Goal: Complete application form

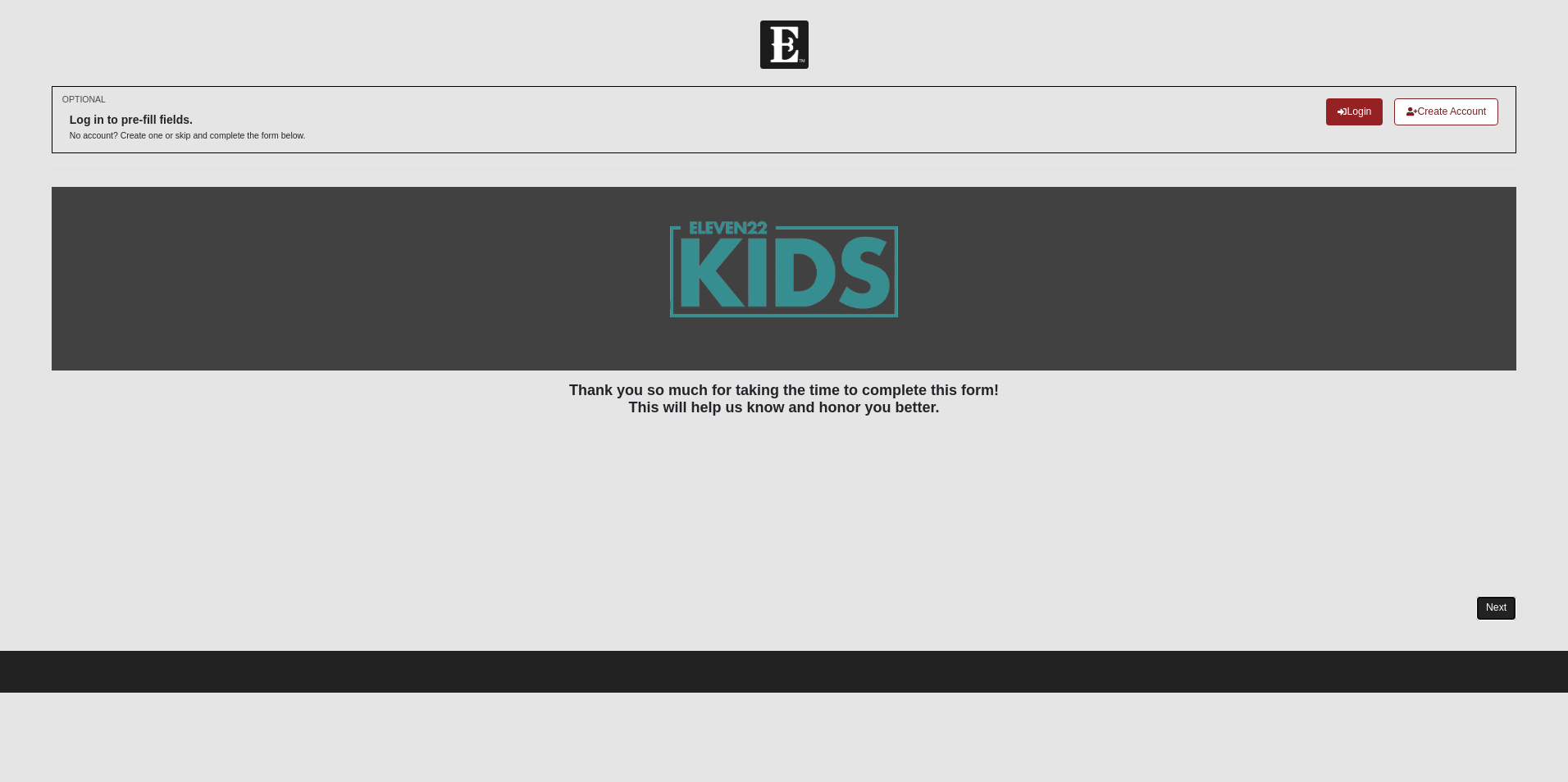
click at [1500, 610] on link "Next" at bounding box center [1496, 608] width 40 height 24
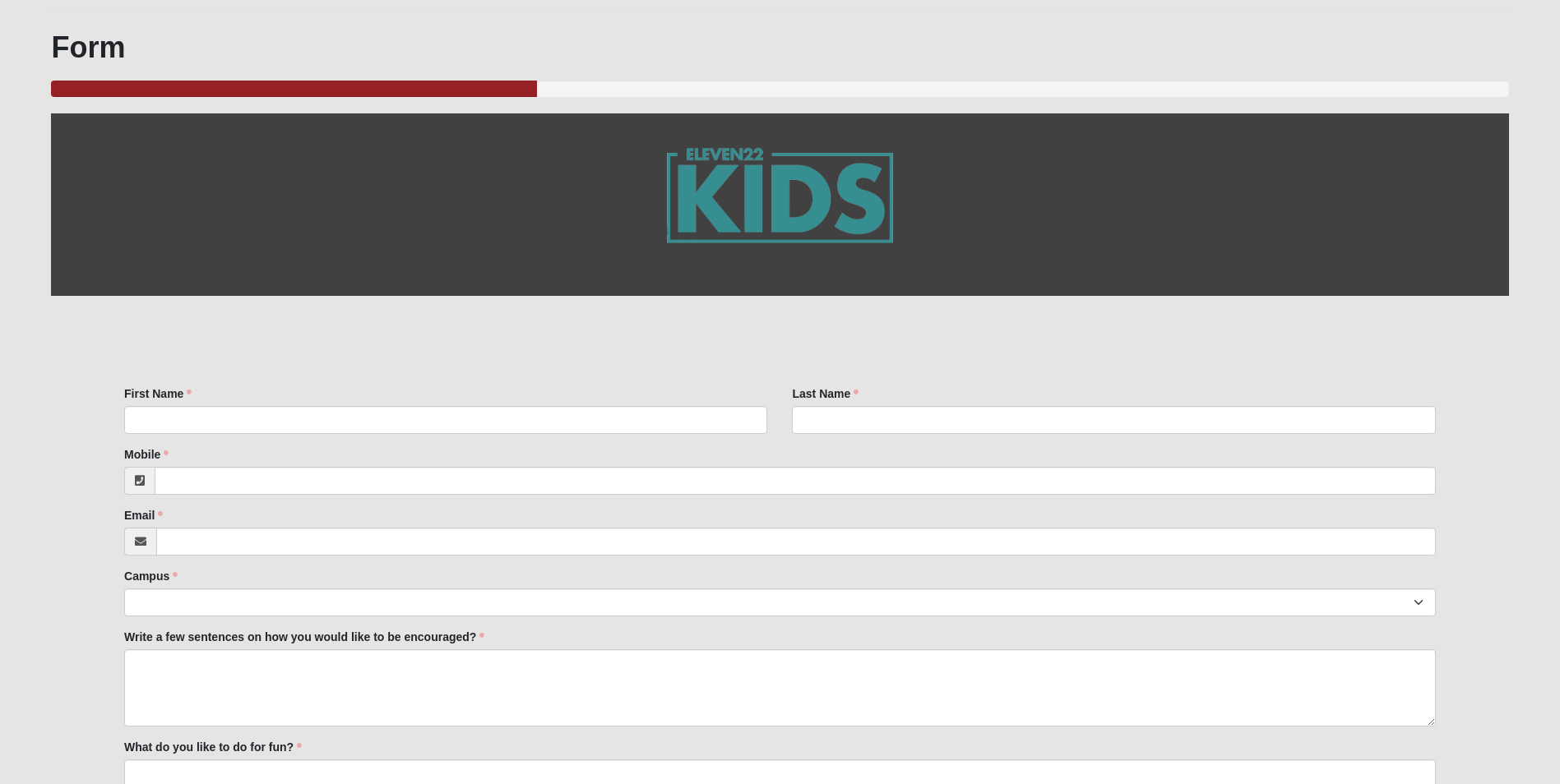
scroll to position [165, 0]
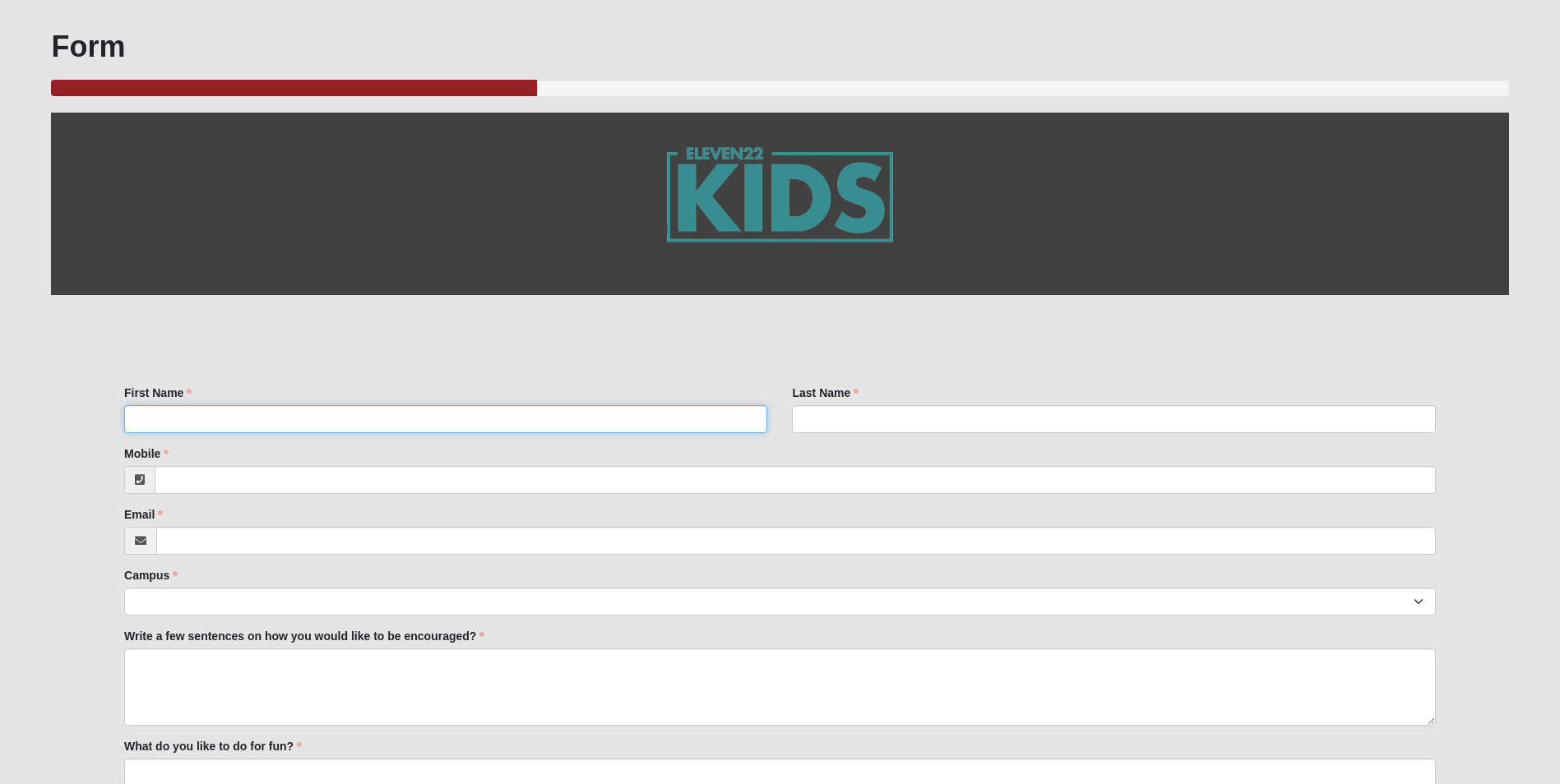
click at [227, 415] on input "First Name" at bounding box center [445, 419] width 644 height 28
type input "[PERSON_NAME]"
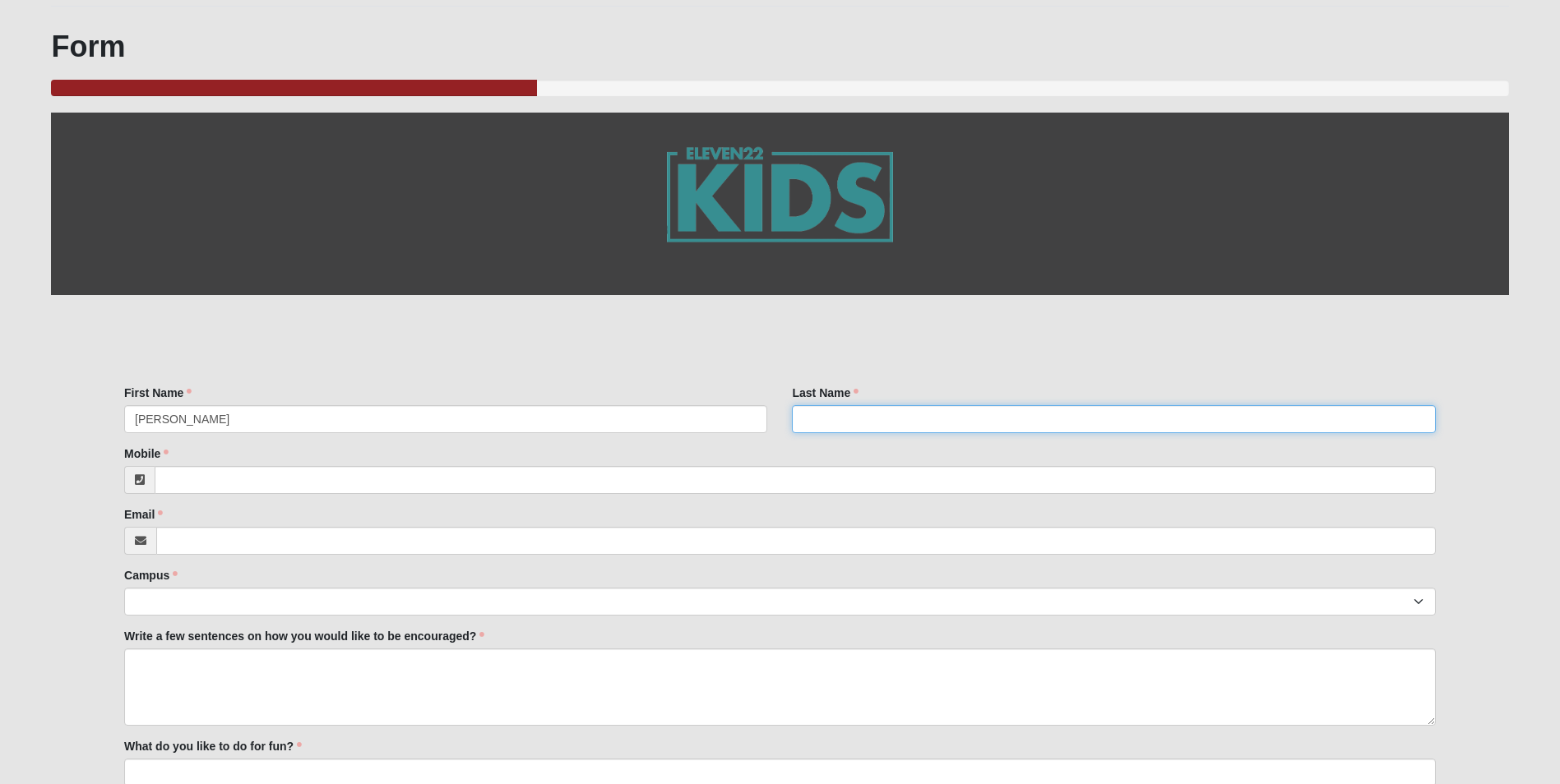
type input "[PERSON_NAME]"
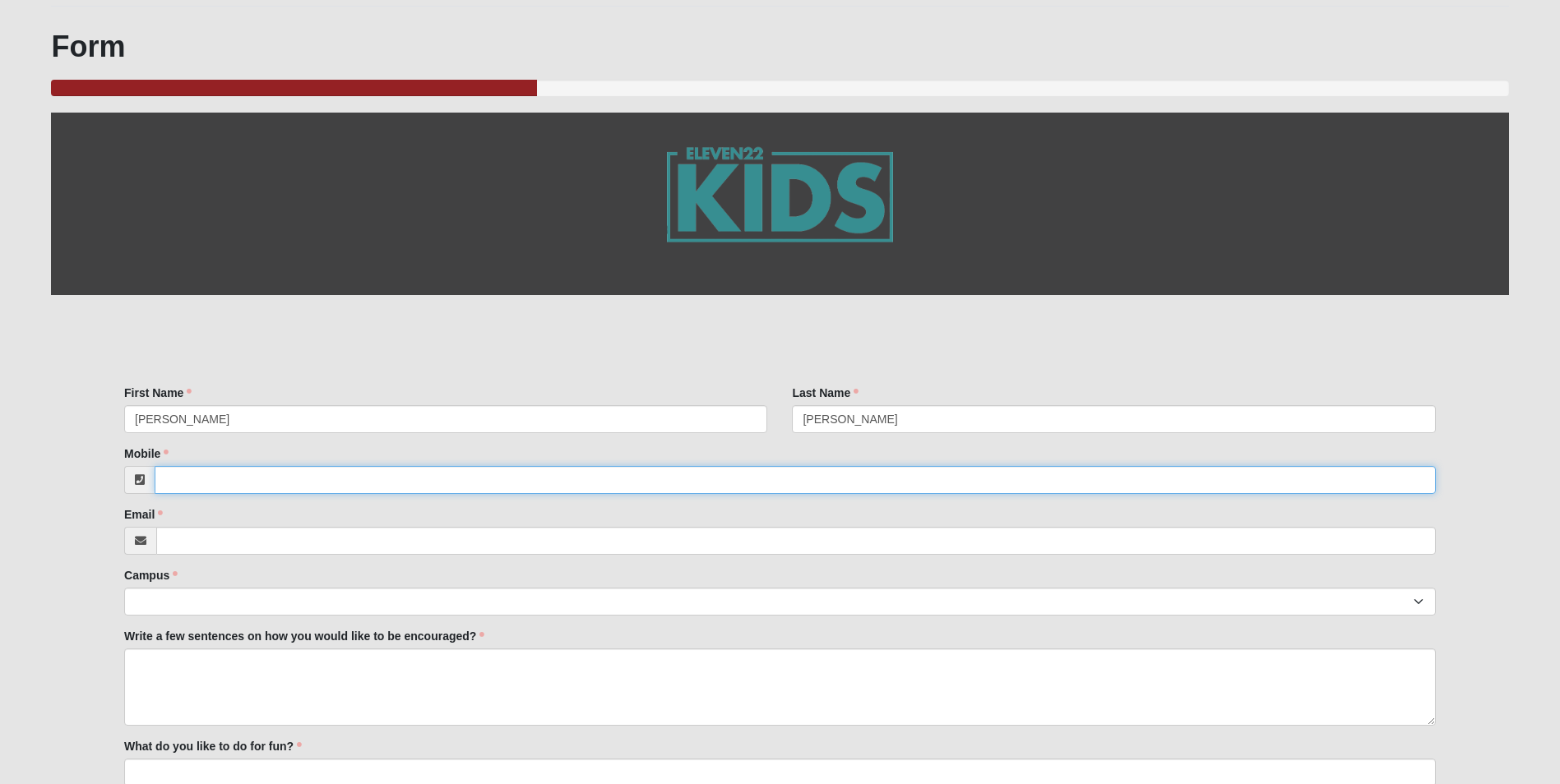
type input "9044380199"
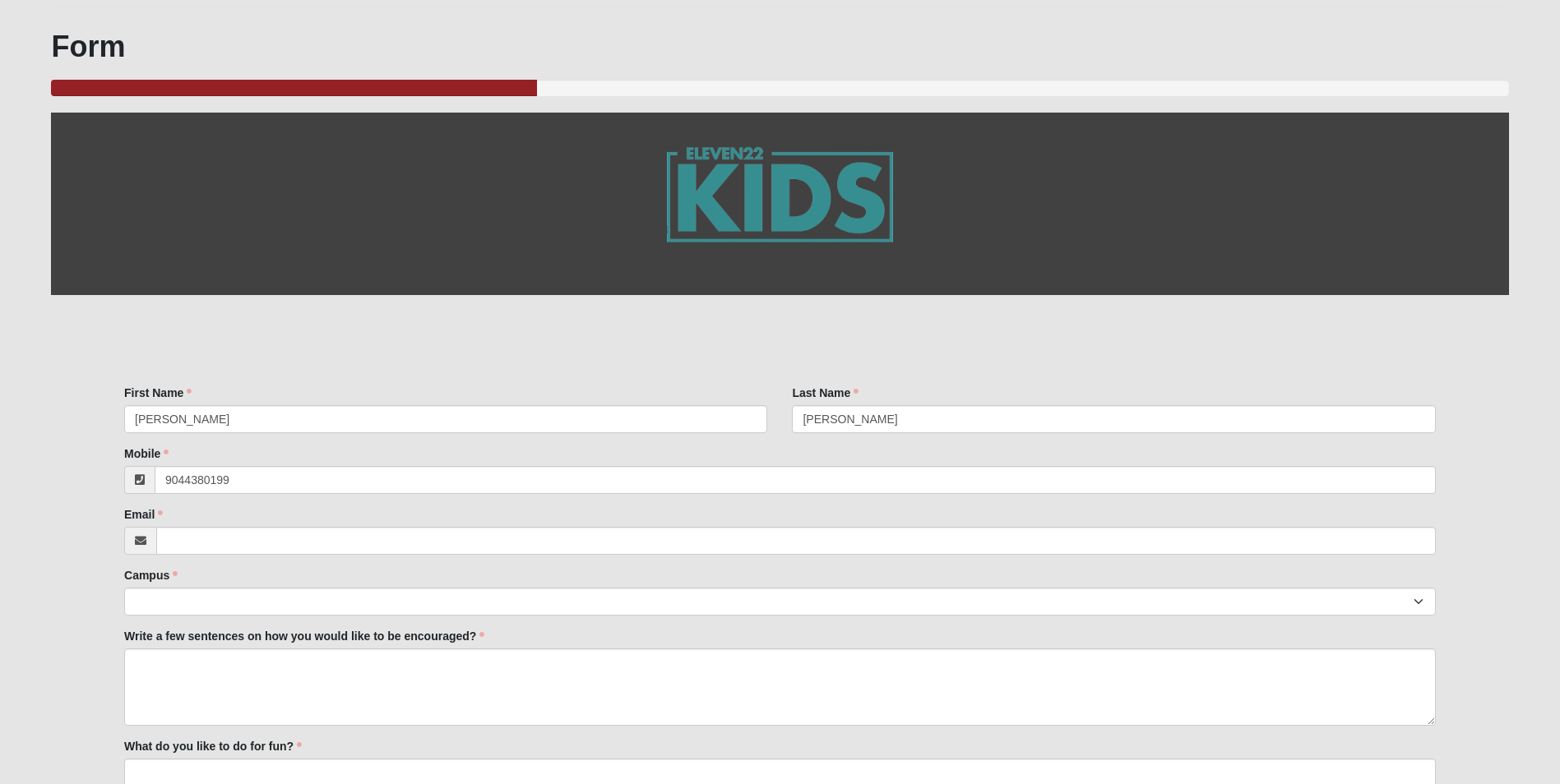
type input "[PERSON_NAME][EMAIL_ADDRESS][PERSON_NAME][DOMAIN_NAME]"
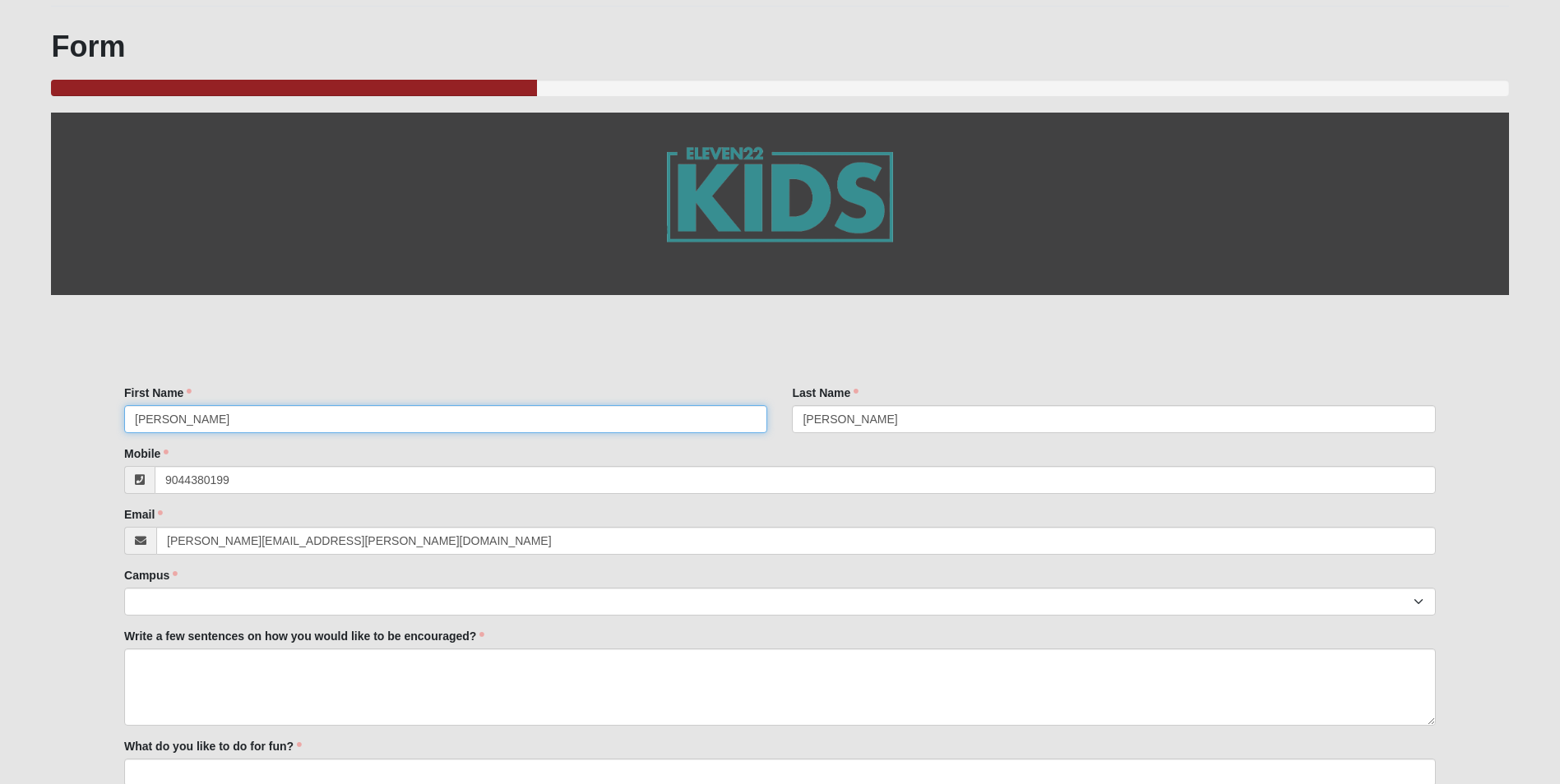
type input "[PHONE_NUMBER]"
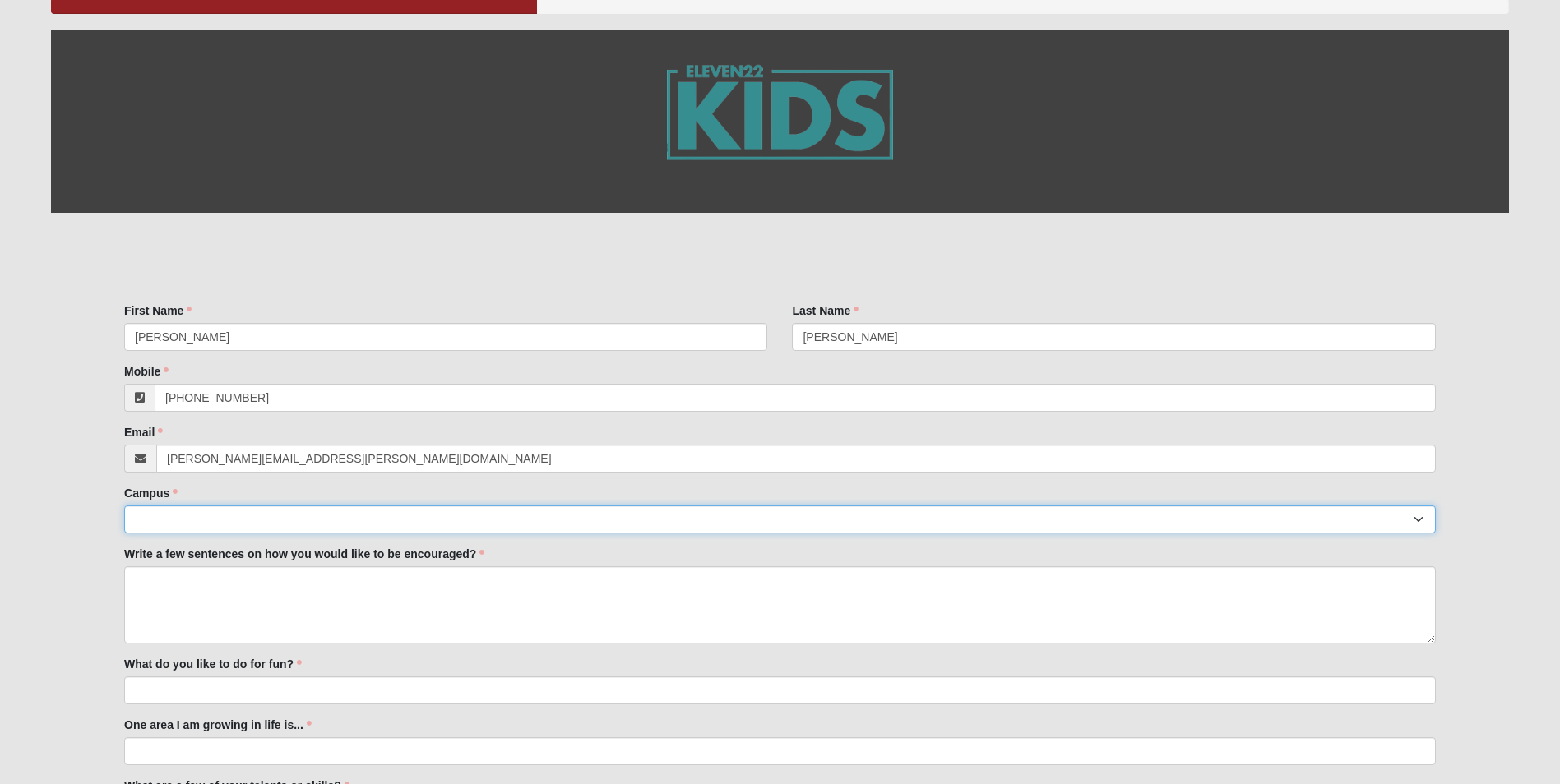
click at [222, 522] on select "Arlington Baymeadows Eleven22 Online [PERSON_NAME][GEOGRAPHIC_DATA] Jesup [GEOG…" at bounding box center [780, 520] width 1312 height 28
select select "3"
click at [124, 506] on select "Arlington Baymeadows Eleven22 Online [PERSON_NAME][GEOGRAPHIC_DATA] Jesup [GEOG…" at bounding box center [780, 520] width 1312 height 28
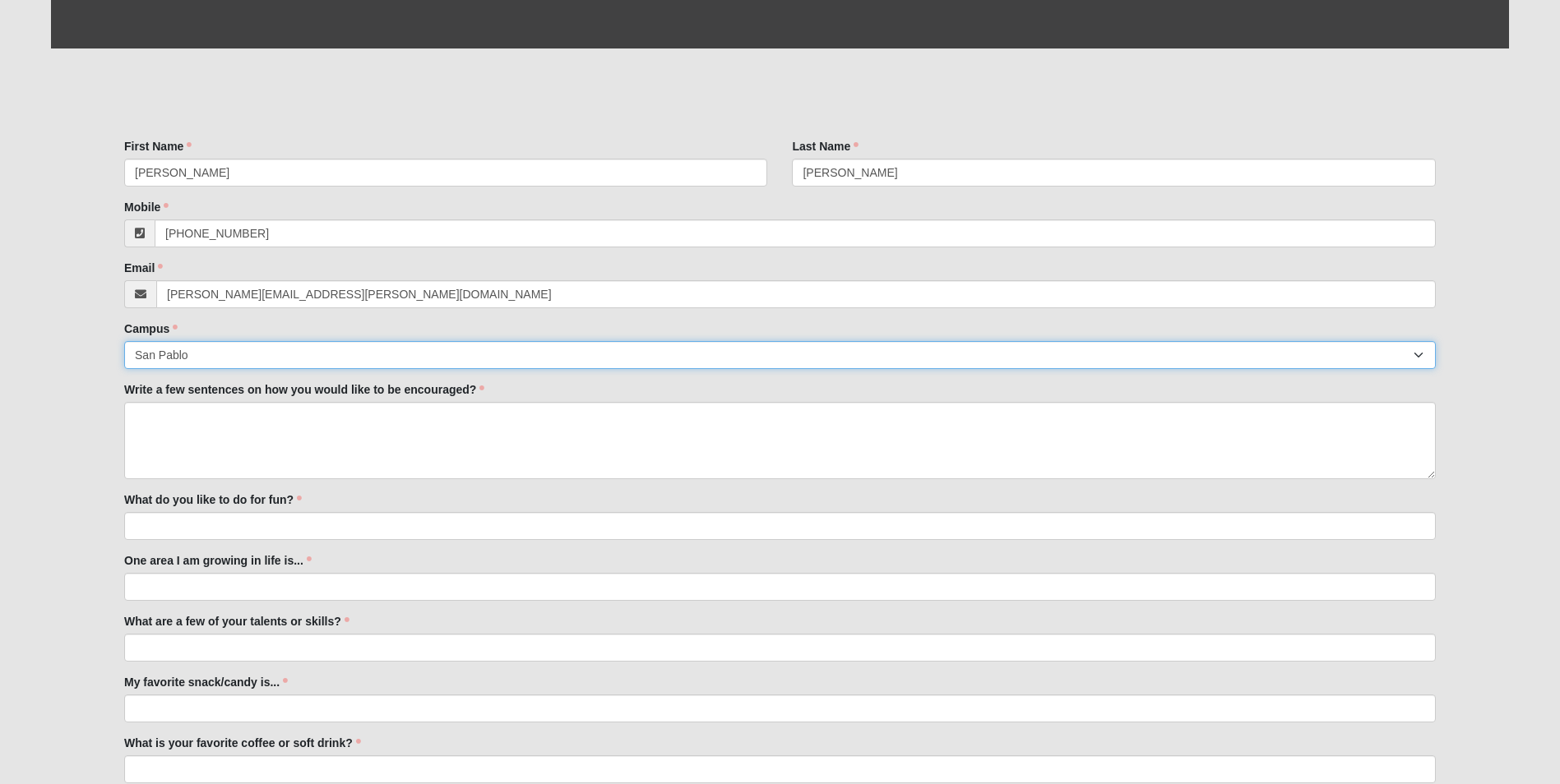
scroll to position [493, 0]
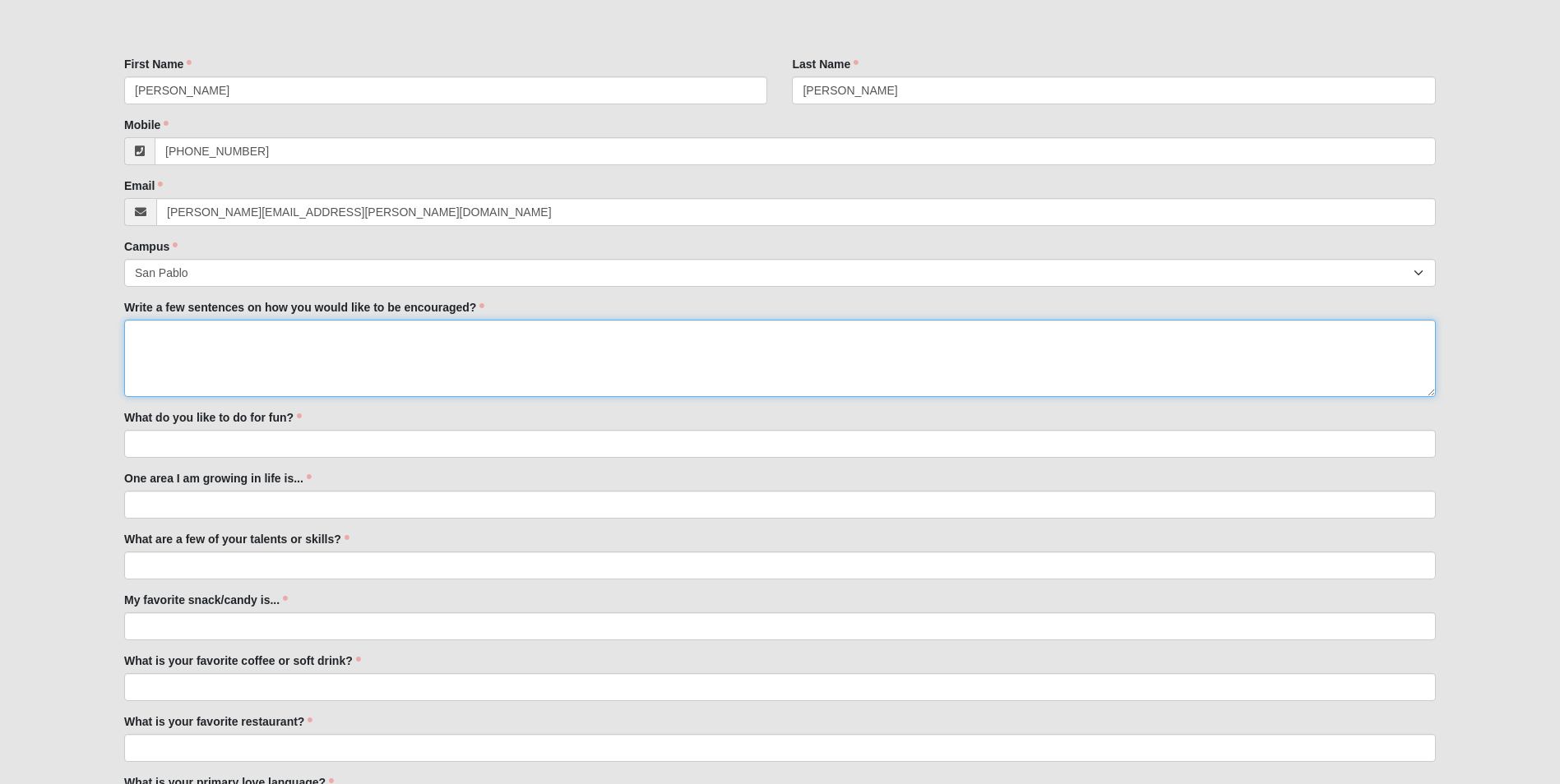
click at [212, 329] on textarea "Write a few sentences on how you would like to be encouraged?" at bounding box center [780, 358] width 1312 height 77
click at [235, 333] on textarea "As much as I hate it - I am a words of affirmation guy" at bounding box center [780, 358] width 1312 height 77
click at [417, 337] on textarea "As much as I hate it, I am a words of affirmation guy" at bounding box center [780, 358] width 1312 height 77
click at [792, 328] on textarea "As much as I hate it, I am a words of affirmation guy - to me, just simple good…" at bounding box center [780, 358] width 1312 height 77
click at [800, 332] on textarea "As much as I hate it, I am a words of affirmation guy - to me, just simple good…" at bounding box center [780, 358] width 1312 height 77
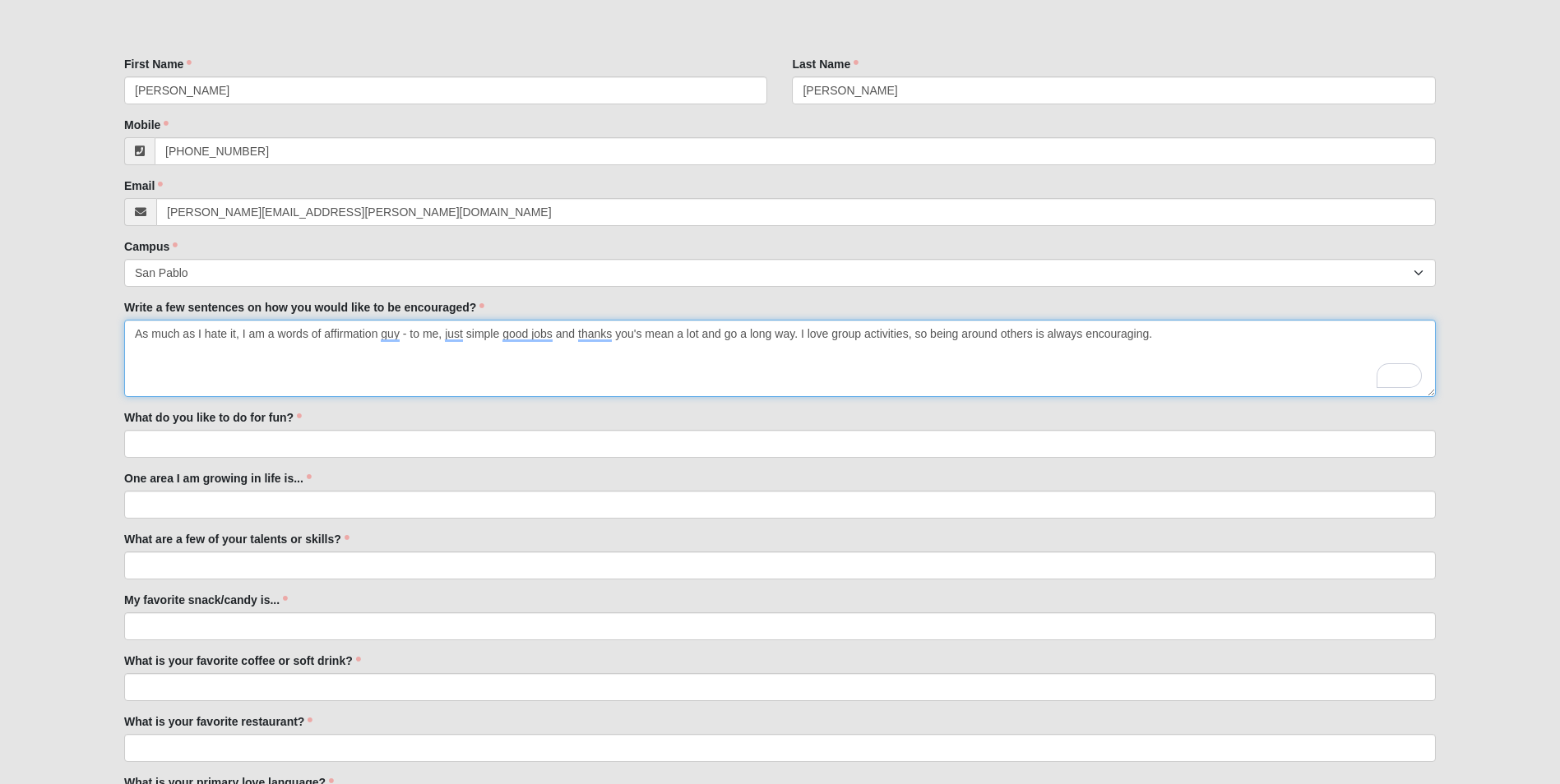
click at [614, 335] on textarea "As much as I hate it, I am a words of affirmation guy - to me, just simple good…" at bounding box center [780, 358] width 1312 height 77
drag, startPoint x: 728, startPoint y: 331, endPoint x: 732, endPoint y: 344, distance: 13.6
click at [728, 332] on textarea "As much as I hate it, I am a words of affirmation guy - to me, just simple good…" at bounding box center [780, 358] width 1312 height 77
drag, startPoint x: 1162, startPoint y: 334, endPoint x: 1201, endPoint y: 380, distance: 60.3
click at [1163, 334] on textarea "As much as I hate it, I am a words of affirmation guy - to me, just simple good…" at bounding box center [780, 358] width 1312 height 77
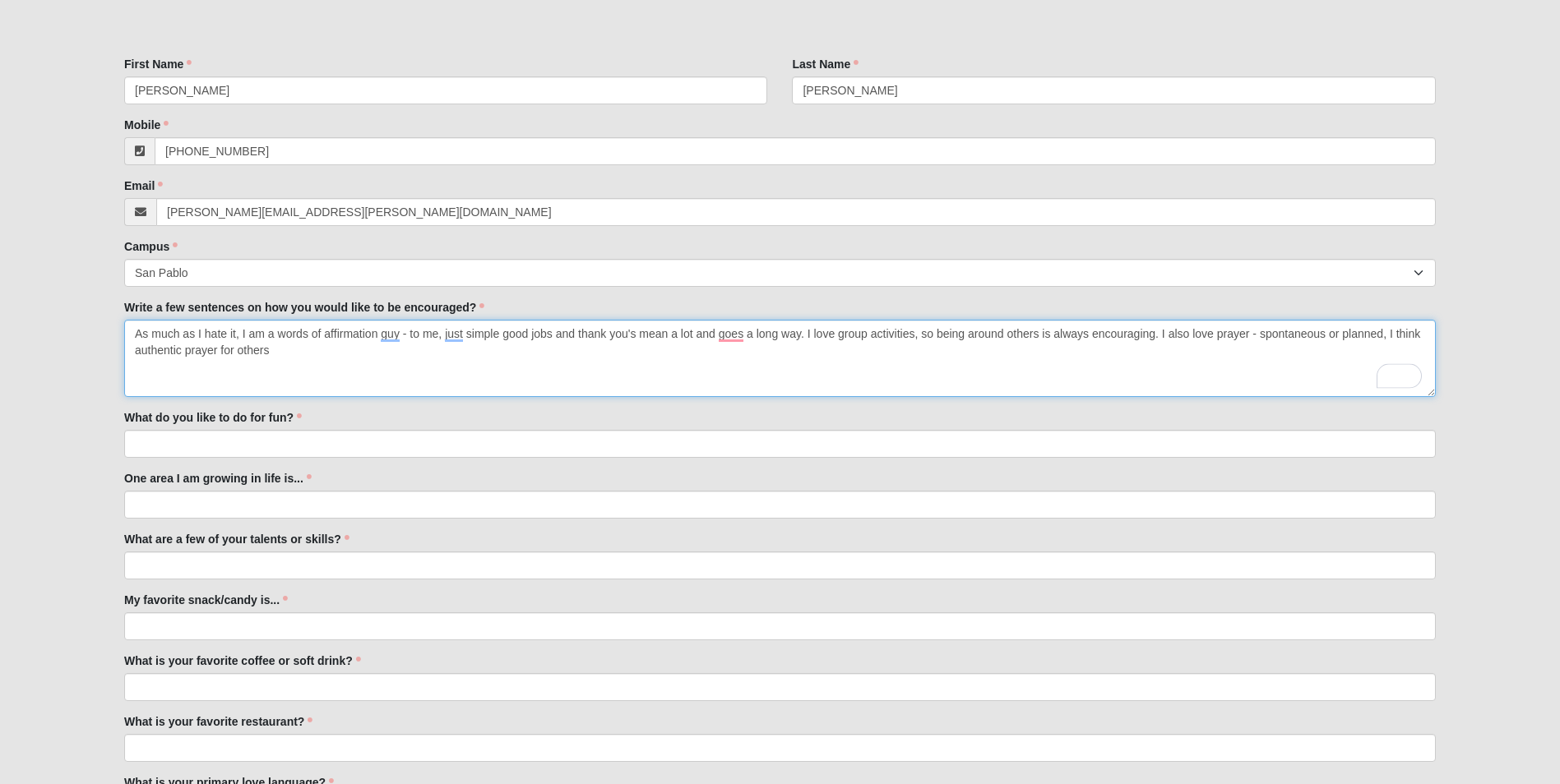
click at [215, 351] on textarea "As much as I hate it, I am a words of affirmation guy - to me, just simple good…" at bounding box center [780, 358] width 1312 height 77
click at [425, 353] on textarea "As much as I hate it, I am a words of affirmation guy - to me, just simple good…" at bounding box center [780, 358] width 1312 height 77
drag, startPoint x: 565, startPoint y: 353, endPoint x: 571, endPoint y: 360, distance: 9.2
click at [566, 353] on textarea "As much as I hate it, I am a words of affirmation guy - to me, just simple good…" at bounding box center [780, 358] width 1312 height 77
click at [907, 353] on textarea "As much as I hate it, I am a words of affirmation guy - to me, just simple good…" at bounding box center [780, 358] width 1312 height 77
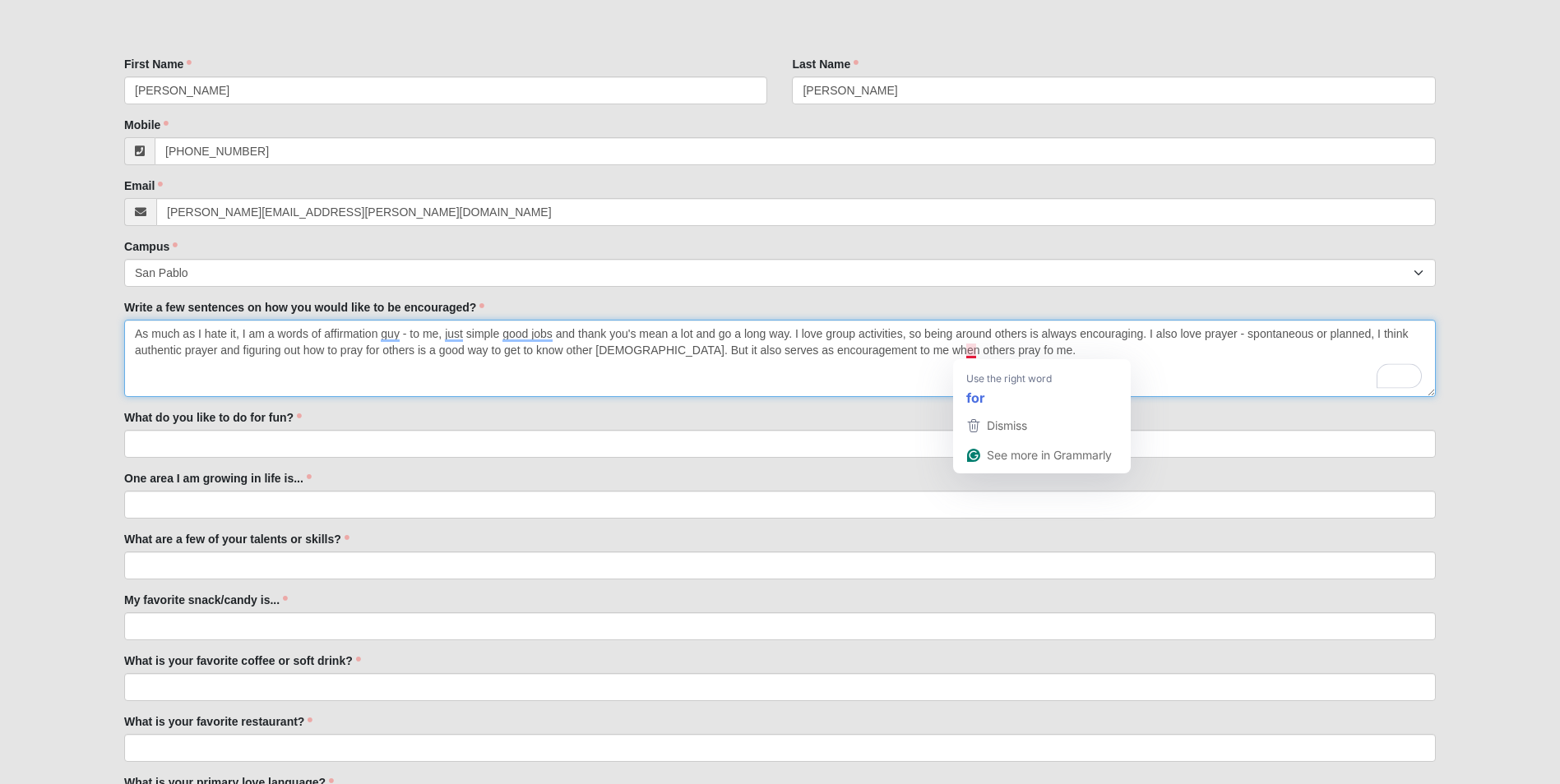
click at [975, 352] on textarea "As much as I hate it, I am a words of affirmation guy - to me, just simple good…" at bounding box center [780, 358] width 1312 height 77
type textarea "As much as I hate it, I am a words of affirmation guy - to me, just simple good…"
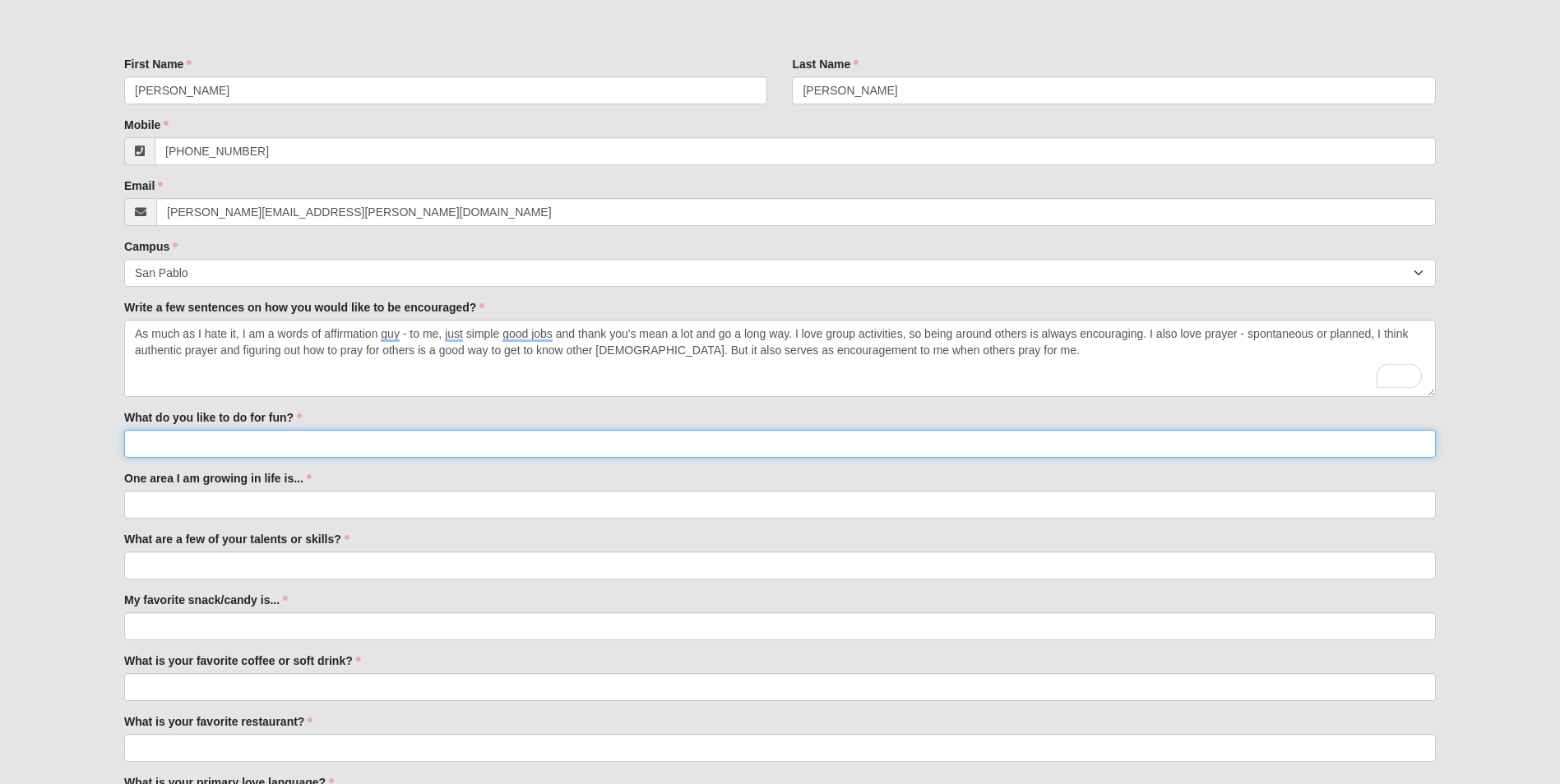
click at [223, 440] on input "What do you like to do for fun?" at bounding box center [780, 444] width 1312 height 28
type input "reading, basketball, board games and very interesting tv shows"
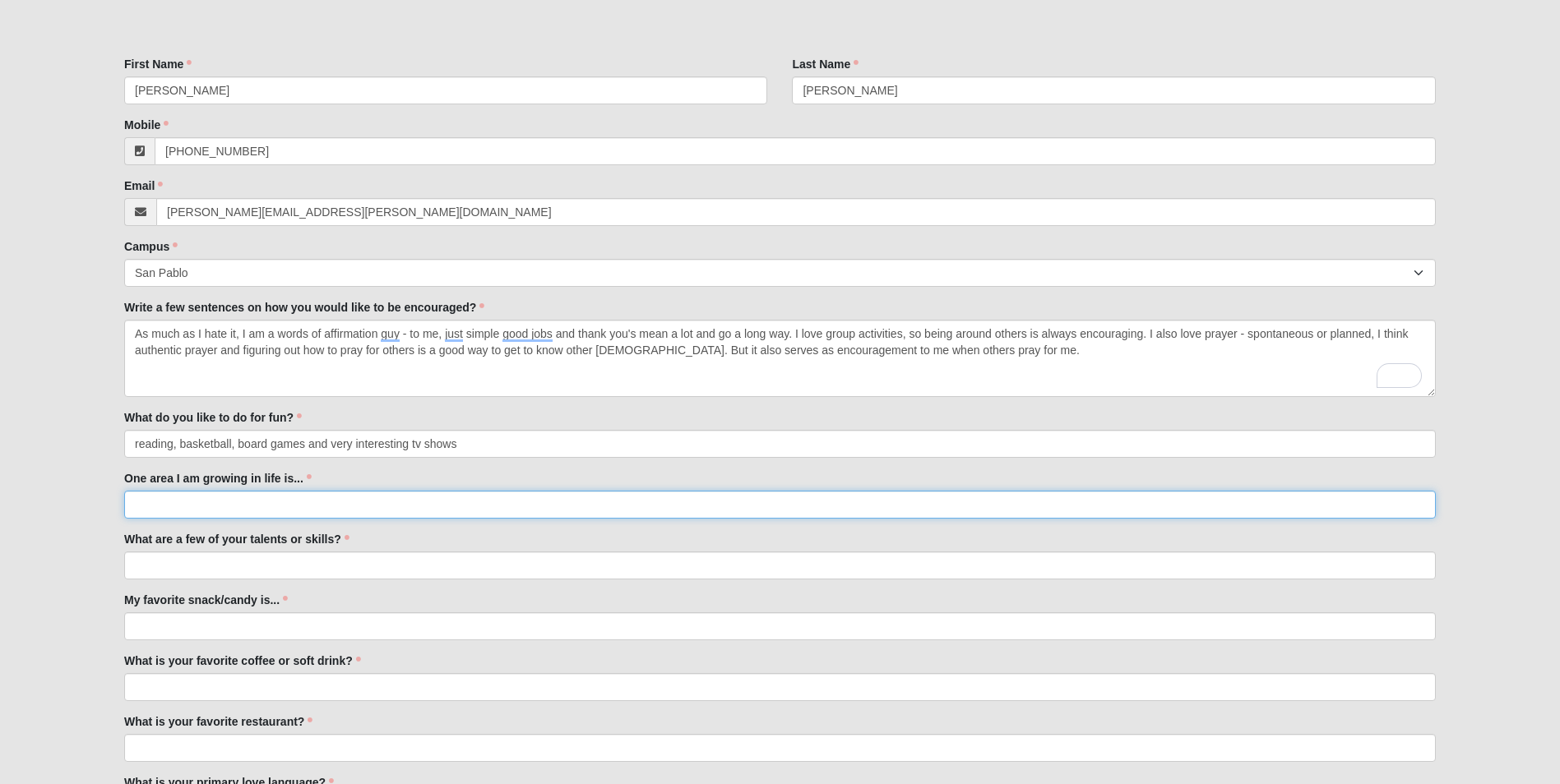
click at [220, 508] on input "One area I am growing in life is..." at bounding box center [780, 505] width 1312 height 28
click at [316, 496] on input "faithfulness to [DEMOGRAPHIC_DATA]" at bounding box center [780, 505] width 1312 height 28
click at [536, 508] on input "faithfulness to [DEMOGRAPHIC_DATA] - I have been a [DEMOGRAPHIC_DATA] now for 1…" at bounding box center [780, 505] width 1312 height 28
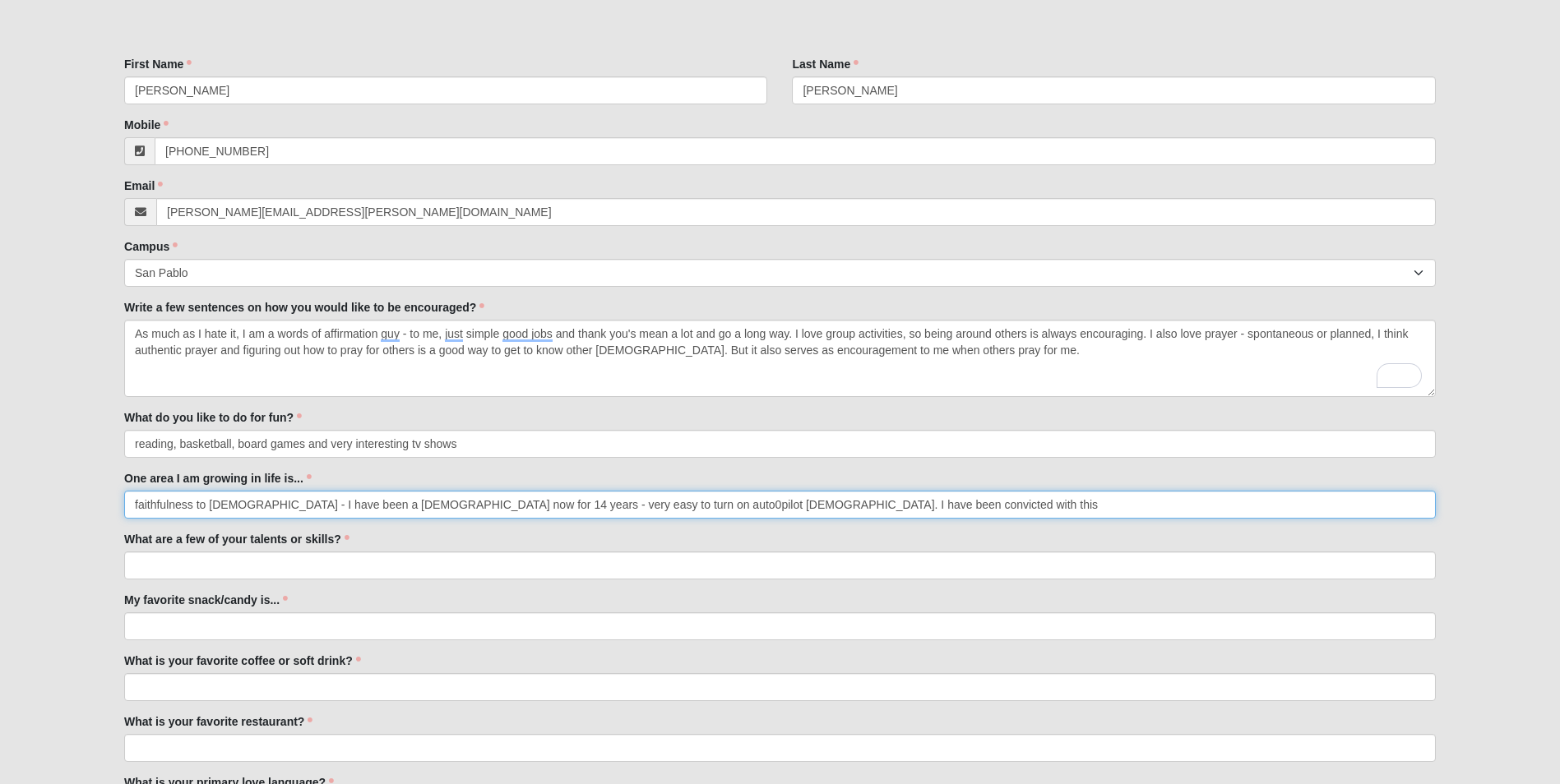
click at [847, 504] on input "faithfulness to [DEMOGRAPHIC_DATA] - I have been a [DEMOGRAPHIC_DATA] now for 1…" at bounding box center [780, 505] width 1312 height 28
click at [1024, 502] on input "faithfulness to [DEMOGRAPHIC_DATA] - I have been a [DEMOGRAPHIC_DATA] now for 1…" at bounding box center [780, 505] width 1312 height 28
click at [1220, 502] on input "faithfulness to [DEMOGRAPHIC_DATA] - I have been a [DEMOGRAPHIC_DATA] now for 1…" at bounding box center [780, 505] width 1312 height 28
click at [591, 502] on input "faithfulness to [DEMOGRAPHIC_DATA] - I have been a [DEMOGRAPHIC_DATA] now for 1…" at bounding box center [780, 505] width 1312 height 28
click at [886, 506] on input "faithfulness to [DEMOGRAPHIC_DATA] - I have been a [DEMOGRAPHIC_DATA] now for 1…" at bounding box center [780, 505] width 1312 height 28
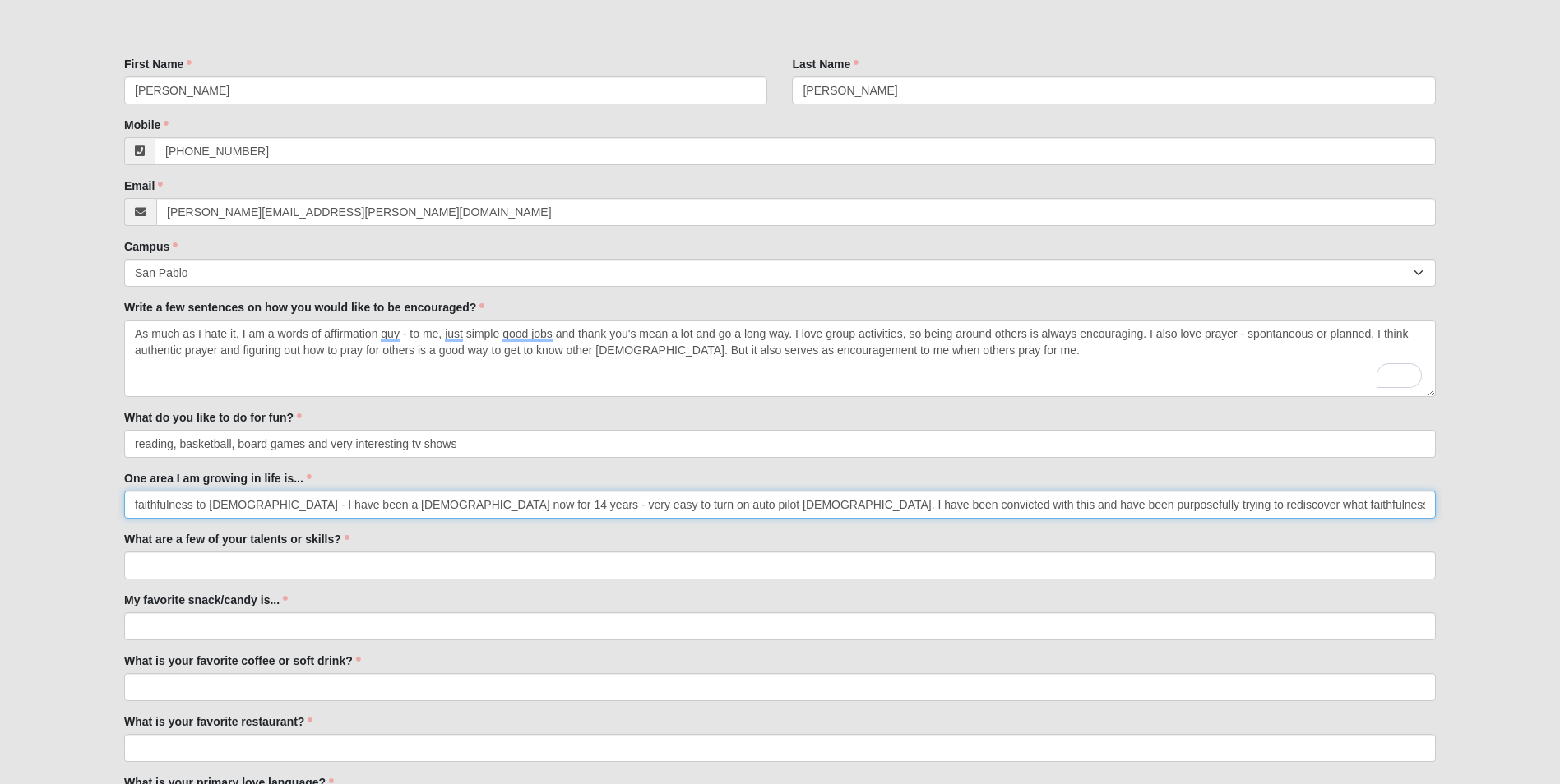
click at [1268, 495] on input "faithfulness to [DEMOGRAPHIC_DATA] - I have been a [DEMOGRAPHIC_DATA] now for 1…" at bounding box center [780, 505] width 1312 height 28
click at [1354, 507] on input "faithfulness to [DEMOGRAPHIC_DATA] - I have been a [DEMOGRAPHIC_DATA] now for 1…" at bounding box center [780, 505] width 1312 height 28
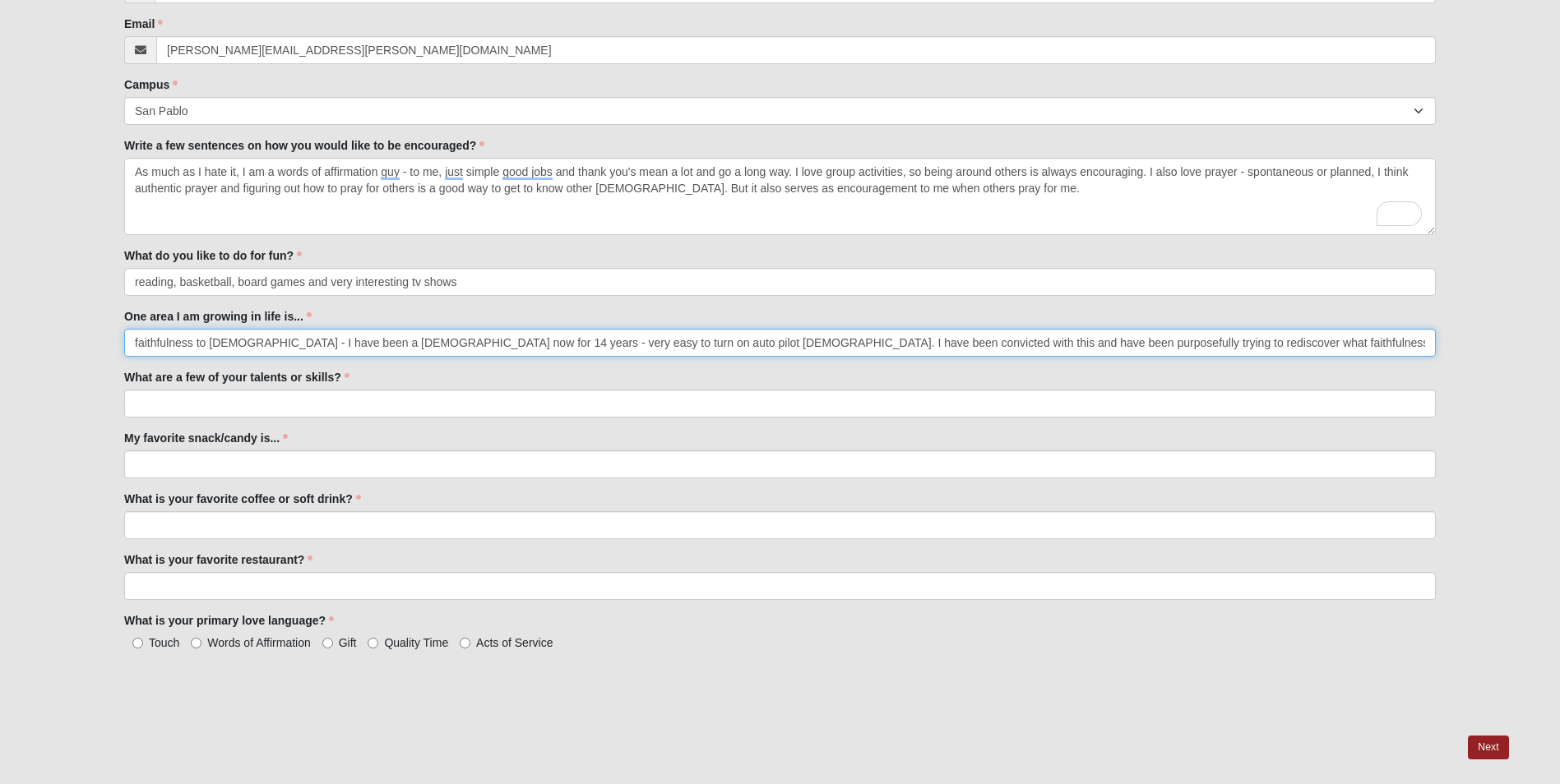
scroll to position [657, 0]
type input "faithfulness to [DEMOGRAPHIC_DATA] - I have been a [DEMOGRAPHIC_DATA] now for 1…"
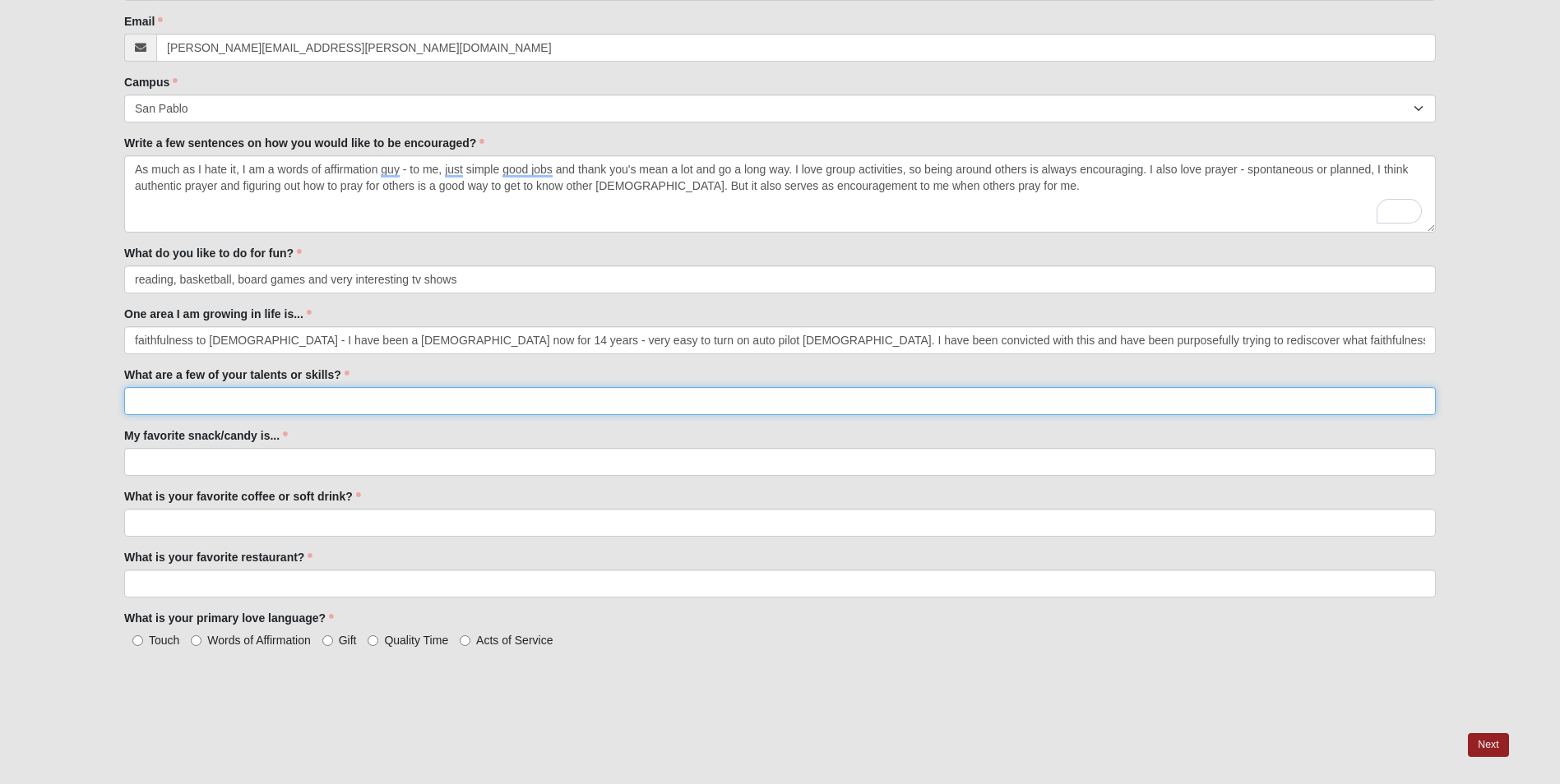
click at [170, 399] on input "What are a few of your talents or skills?" at bounding box center [780, 401] width 1312 height 28
type input "I like teaching and leadership - Also enjoy group projects and leading group pr…"
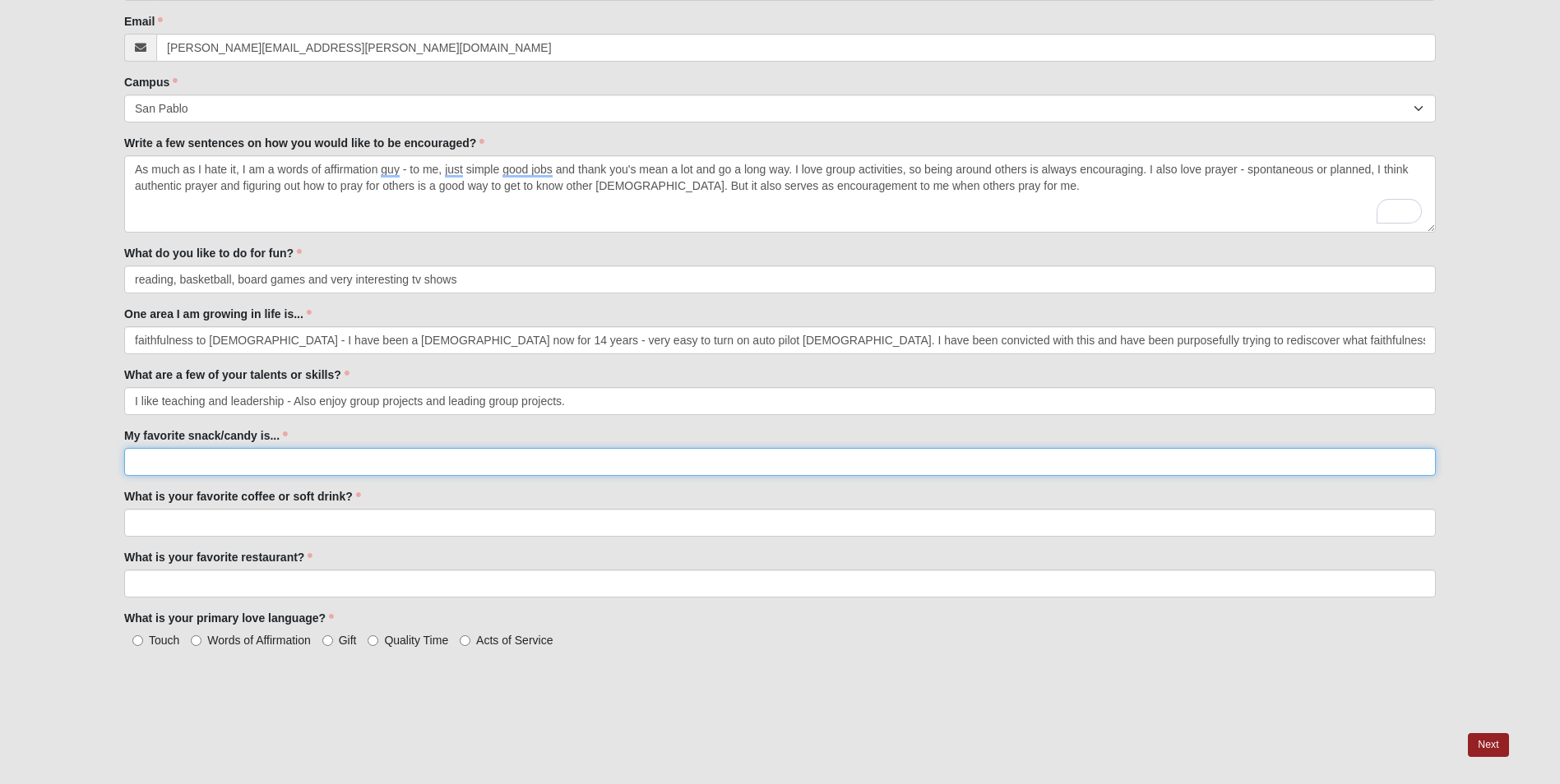
click at [179, 466] on input "My favorite snack/candy is..." at bounding box center [780, 462] width 1312 height 28
click at [224, 461] on input "Chocolate and b=peanut butter and salty compliments to them" at bounding box center [780, 462] width 1312 height 28
type input "Chocolate and peanut butter and salty compliments to them"
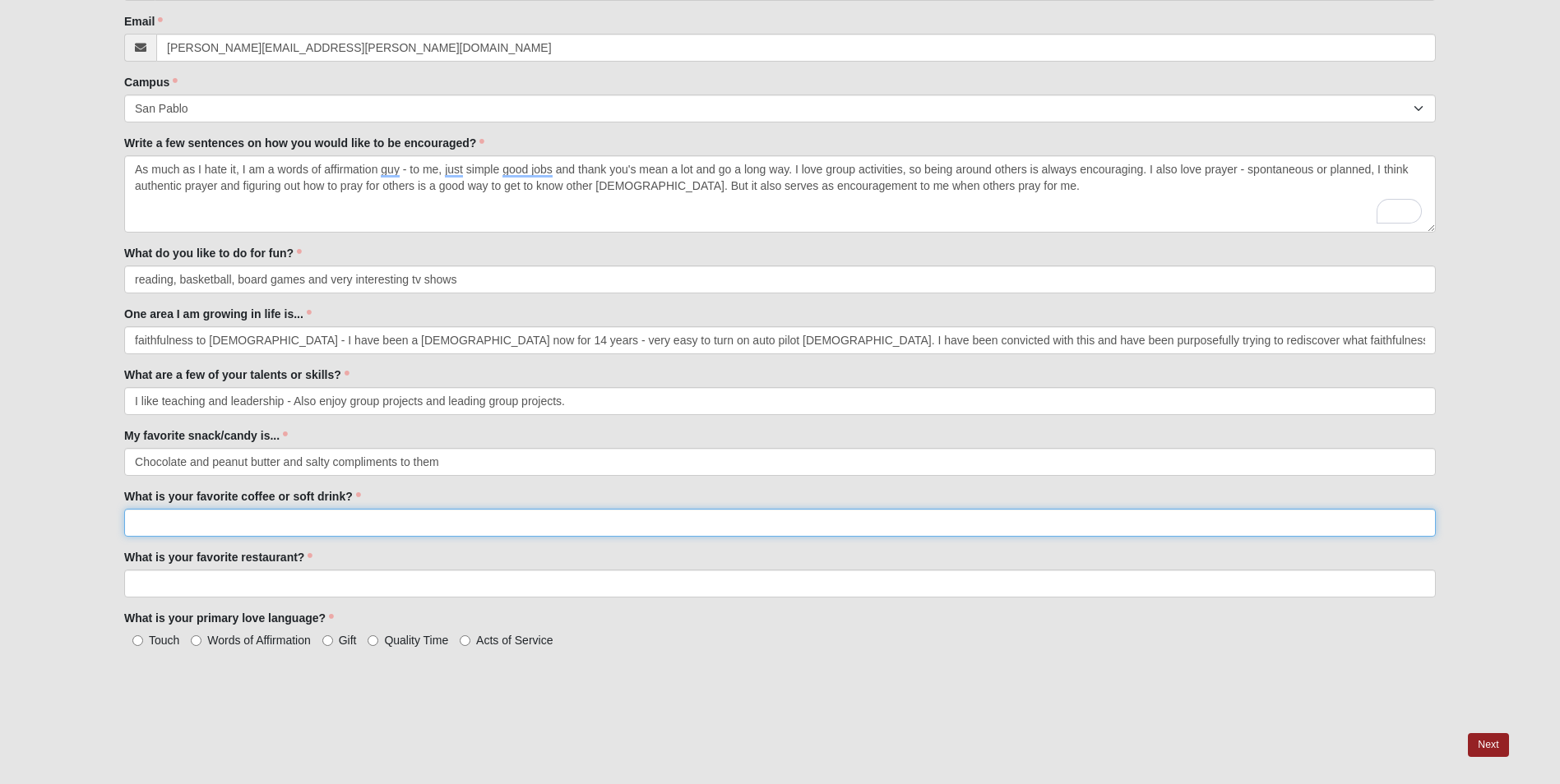
click at [241, 526] on input "What is your favorite coffee or soft drink?" at bounding box center [780, 523] width 1312 height 28
type input "cold brew & coca cola"
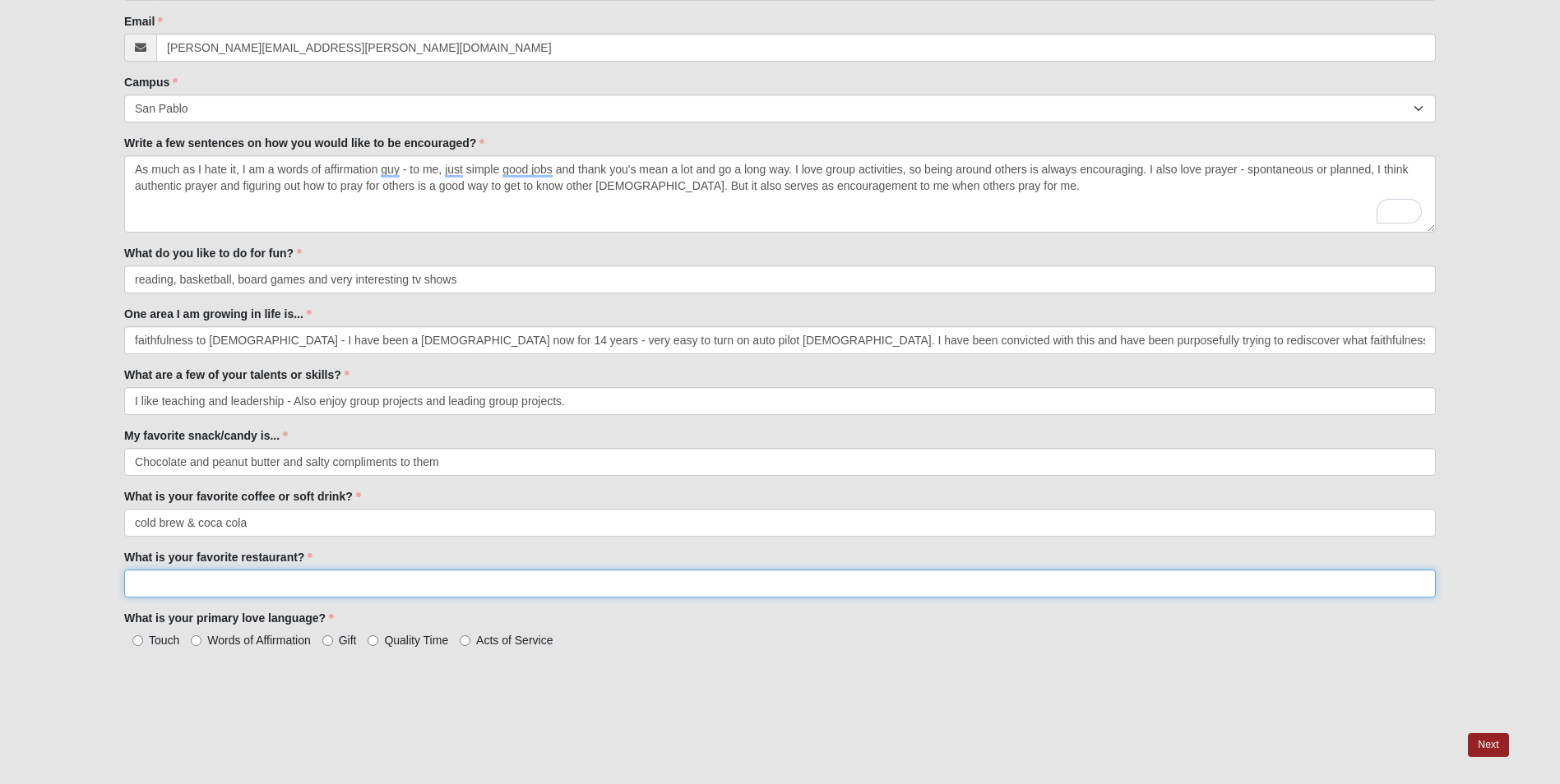
click at [200, 591] on input "What is your favorite restaurant?" at bounding box center [780, 584] width 1312 height 28
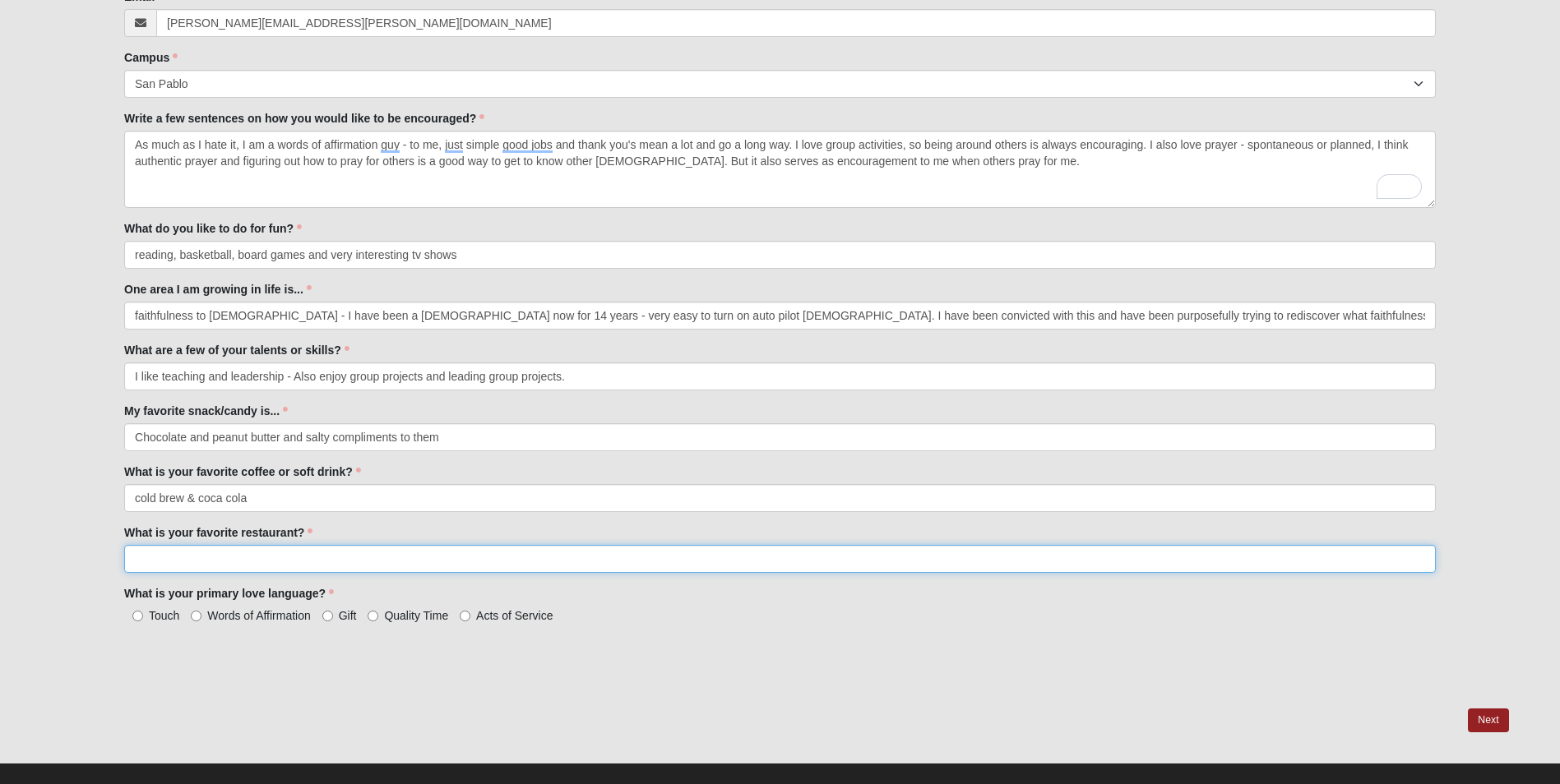
scroll to position [704, 0]
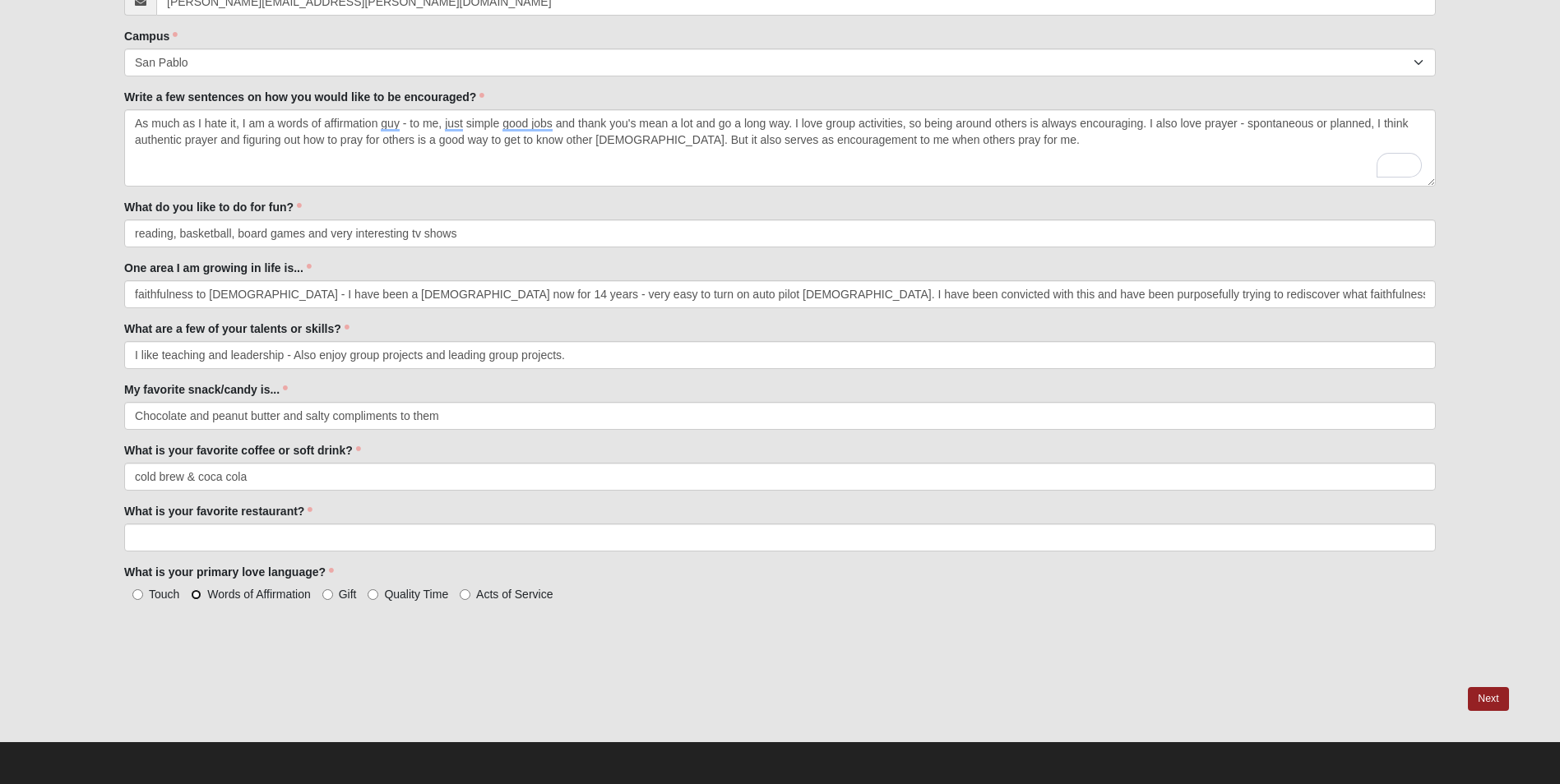
click at [198, 594] on input "Words of Affirmation" at bounding box center [196, 594] width 10 height 10
radio input "true"
click at [172, 529] on input "What is your favorite restaurant?" at bounding box center [780, 538] width 1312 height 28
type input "dont have one - sorry!"
click at [1488, 707] on link "Next" at bounding box center [1487, 699] width 40 height 24
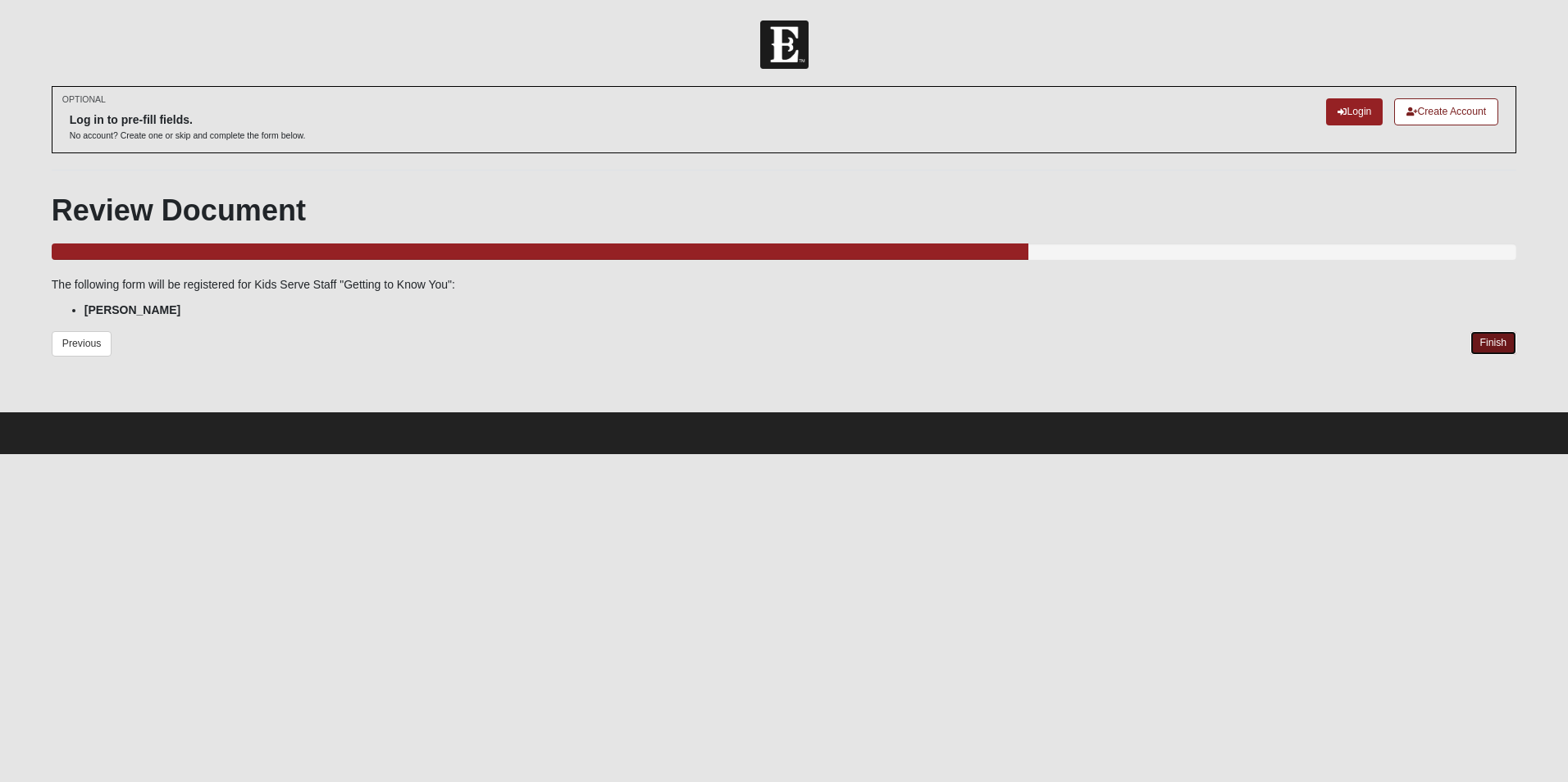
click at [1494, 340] on link "Finish" at bounding box center [1494, 344] width 46 height 24
